Goal: Understand process/instructions: Learn how to perform a task or action

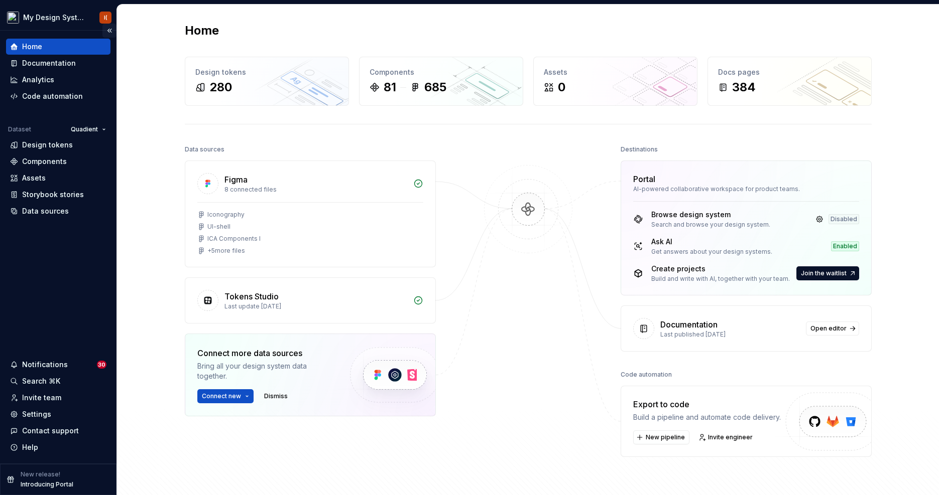
click at [110, 31] on button "Collapse sidebar" at bounding box center [109, 31] width 14 height 14
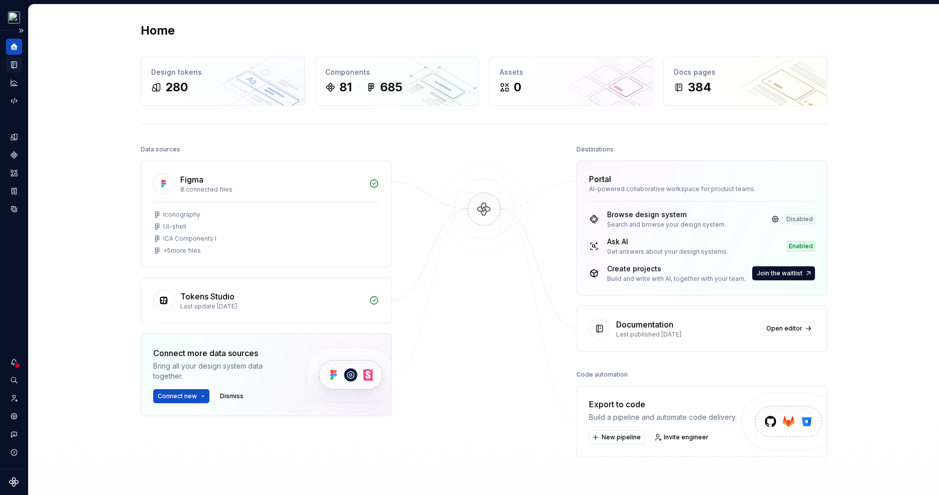
click at [13, 67] on icon "Documentation" at bounding box center [15, 65] width 4 height 6
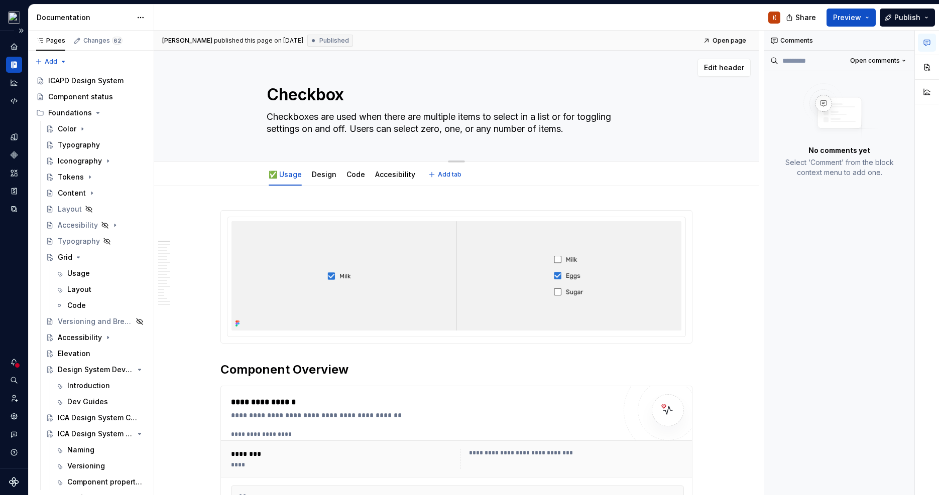
scroll to position [5090, 0]
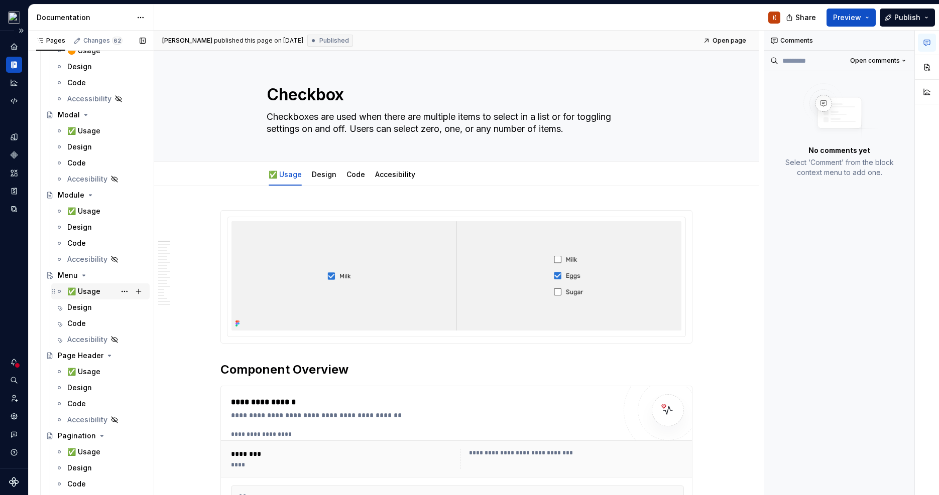
click at [84, 285] on div "✅ Usage" at bounding box center [106, 292] width 78 height 14
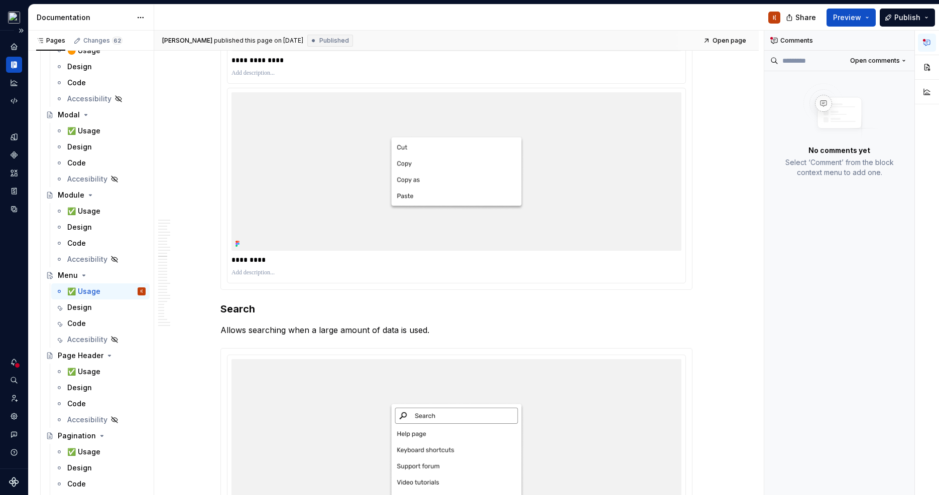
scroll to position [4347, 0]
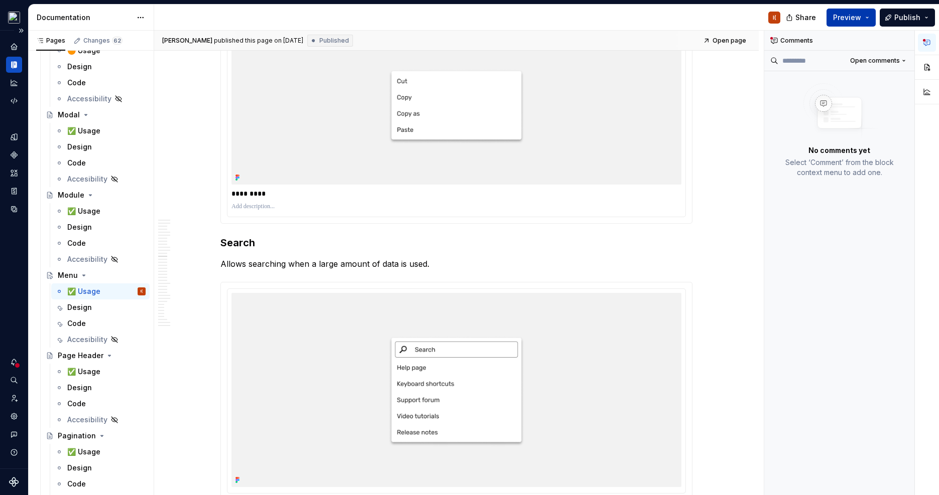
click at [841, 19] on span "Preview" at bounding box center [847, 18] width 28 height 10
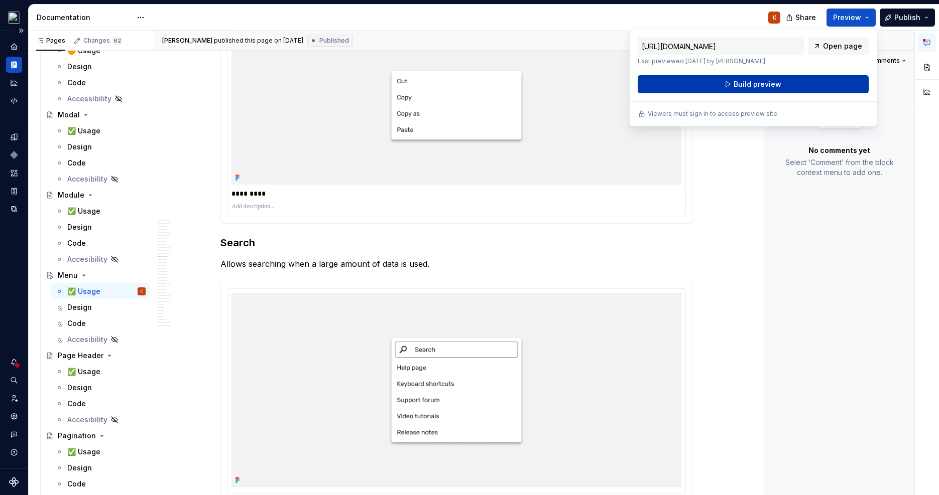
click at [824, 82] on button "Build preview" at bounding box center [752, 84] width 231 height 18
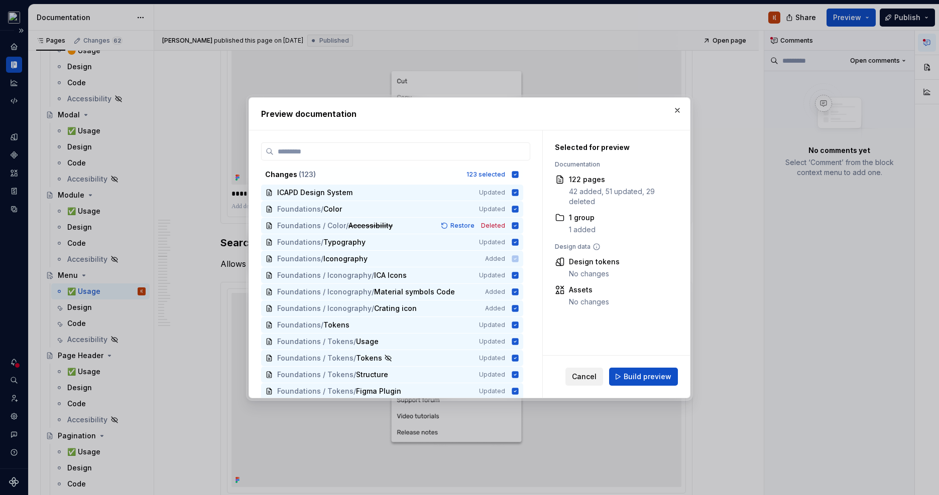
click at [592, 372] on span "Cancel" at bounding box center [584, 377] width 25 height 10
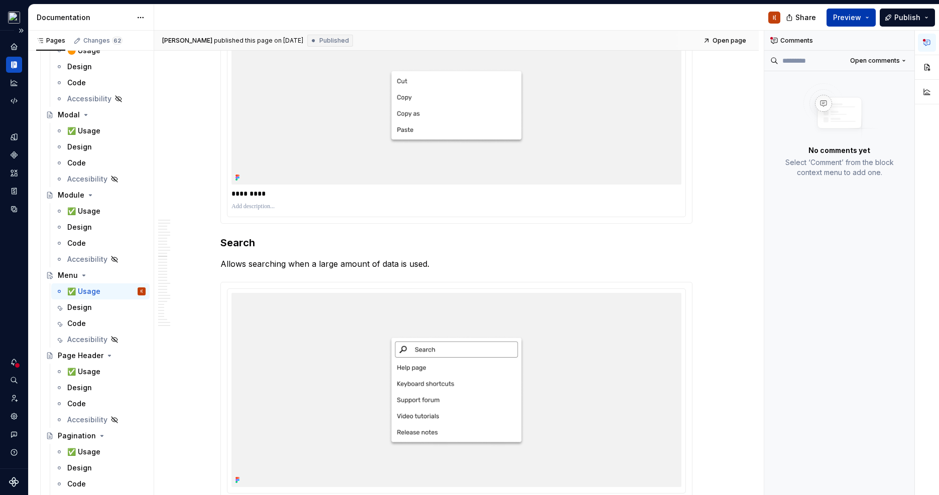
click at [866, 19] on button "Preview" at bounding box center [850, 18] width 49 height 18
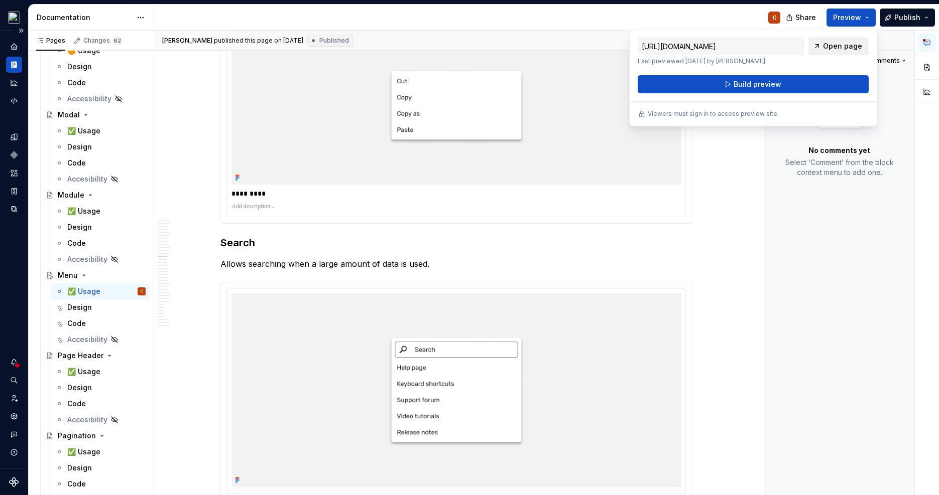
click at [851, 49] on span "Open page" at bounding box center [842, 46] width 39 height 10
type textarea "*"
